Goal: Information Seeking & Learning: Understand process/instructions

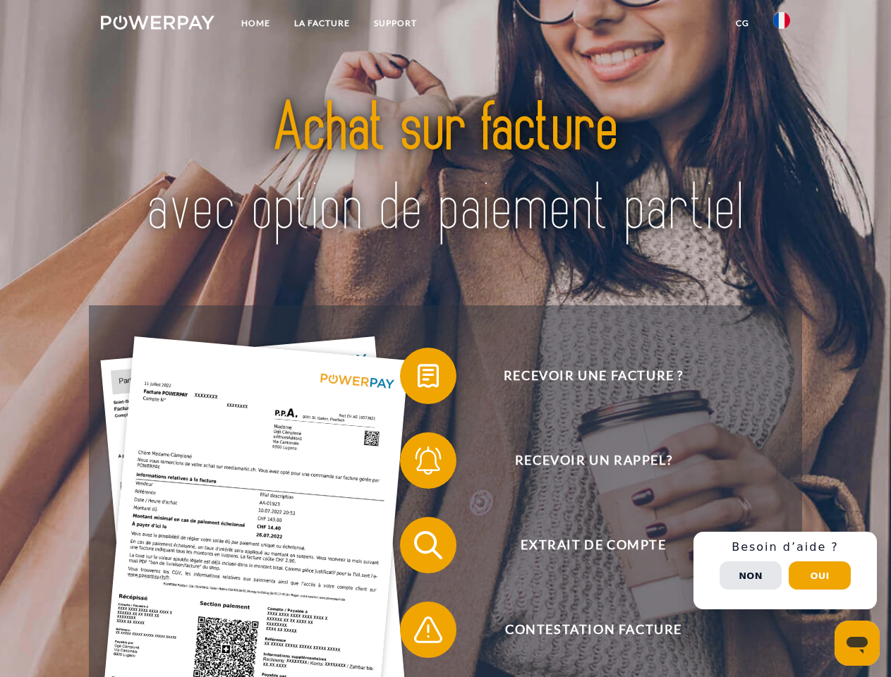
click at [157, 25] on img at bounding box center [158, 23] width 114 height 14
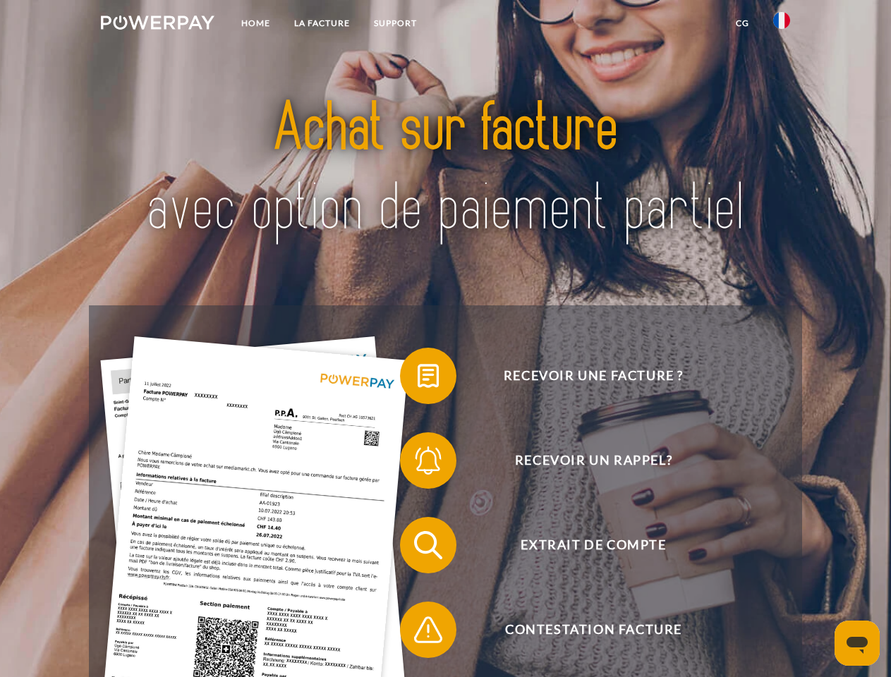
click at [782, 25] on img at bounding box center [781, 20] width 17 height 17
click at [742, 23] on link "CG" at bounding box center [742, 23] width 37 height 25
click at [418, 379] on span at bounding box center [407, 376] width 71 height 71
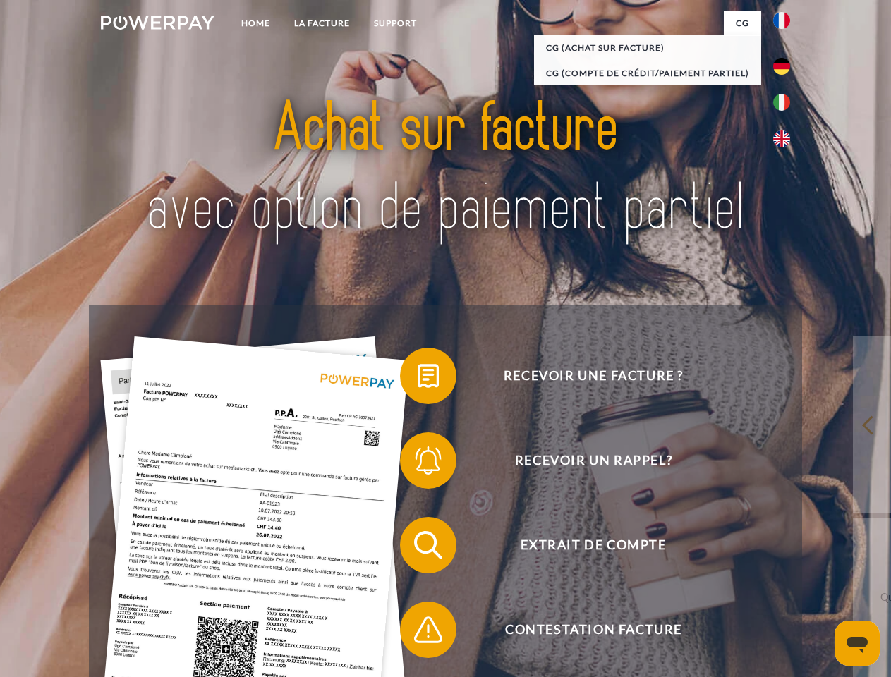
click at [418, 463] on span at bounding box center [407, 460] width 71 height 71
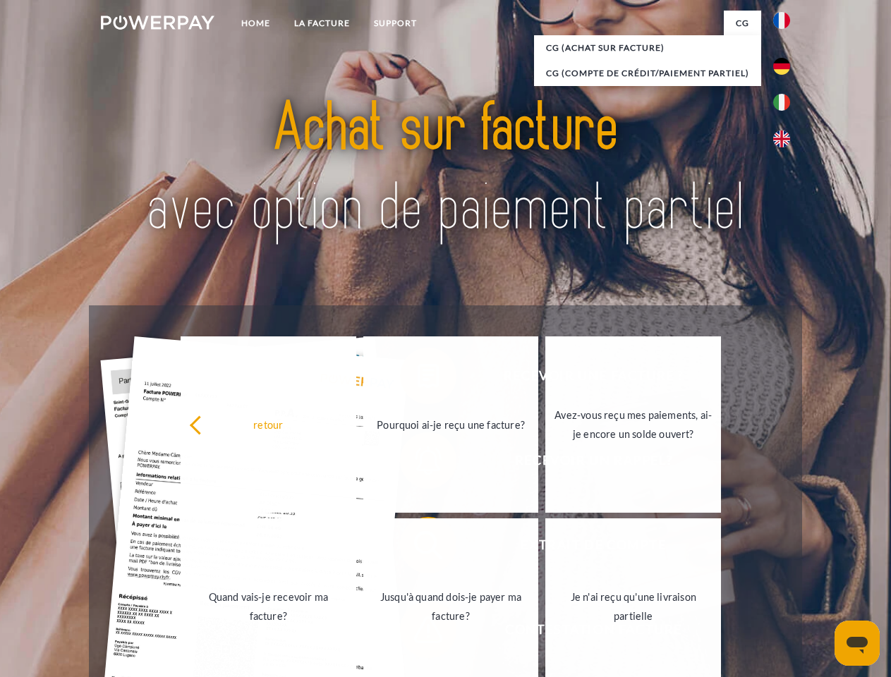
click at [418, 548] on link "Jusqu'à quand dois-je payer ma facture?" at bounding box center [451, 606] width 176 height 176
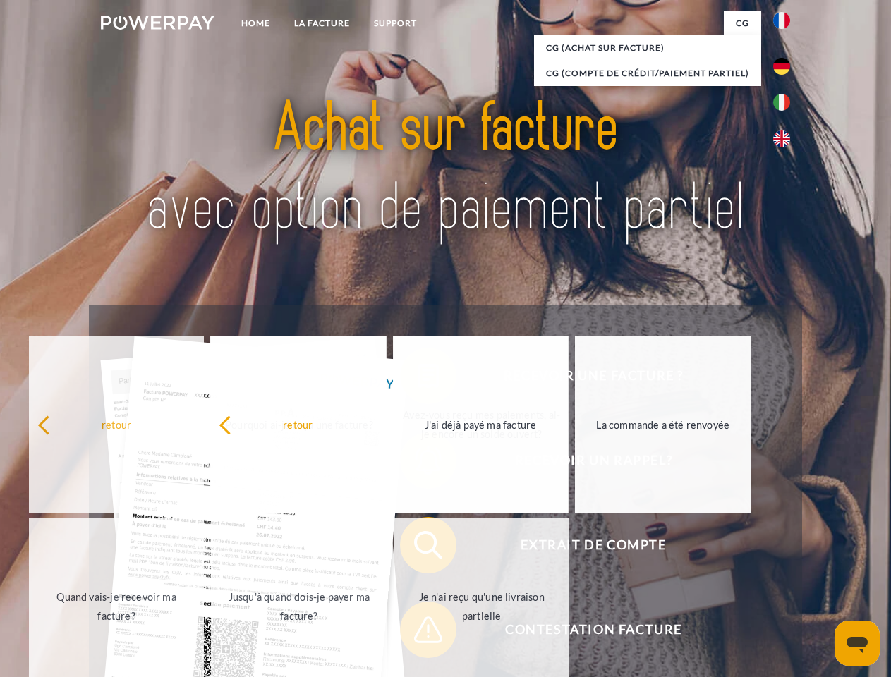
click at [418, 633] on span at bounding box center [407, 630] width 71 height 71
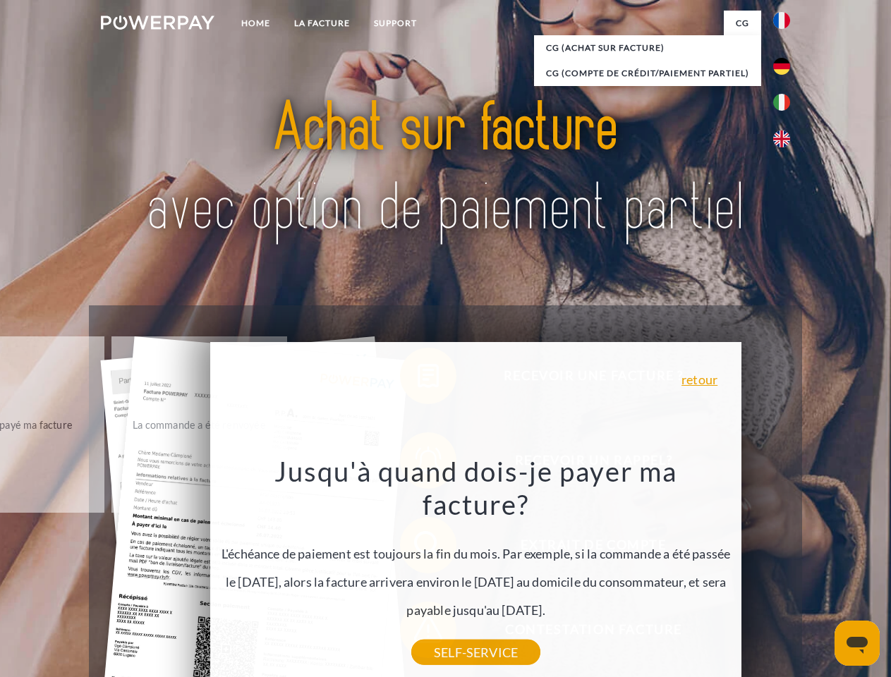
click at [785, 571] on div "Recevoir une facture ? Recevoir un rappel? Extrait de compte retour" at bounding box center [445, 587] width 712 height 564
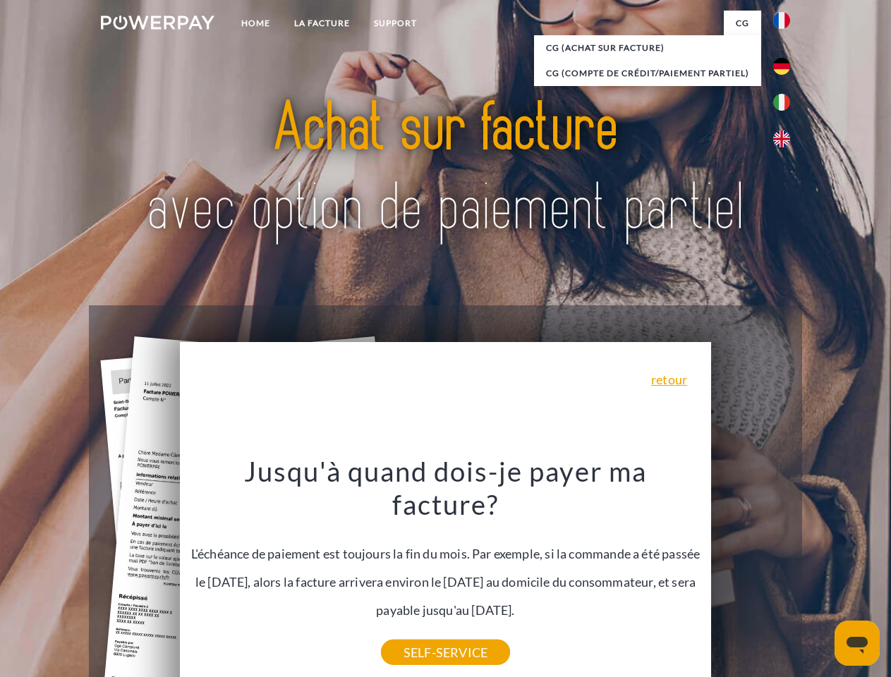
click at [750, 573] on span "Extrait de compte" at bounding box center [593, 545] width 346 height 56
click at [820, 576] on header "Home LA FACTURE Support" at bounding box center [445, 487] width 891 height 974
